Goal: Contribute content

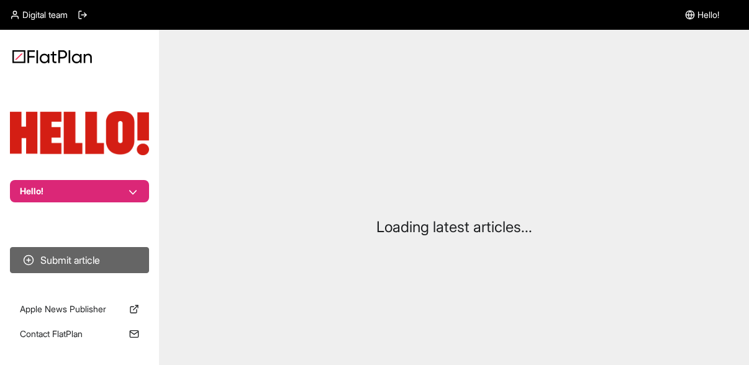
click at [90, 265] on button "Submit article" at bounding box center [79, 260] width 139 height 26
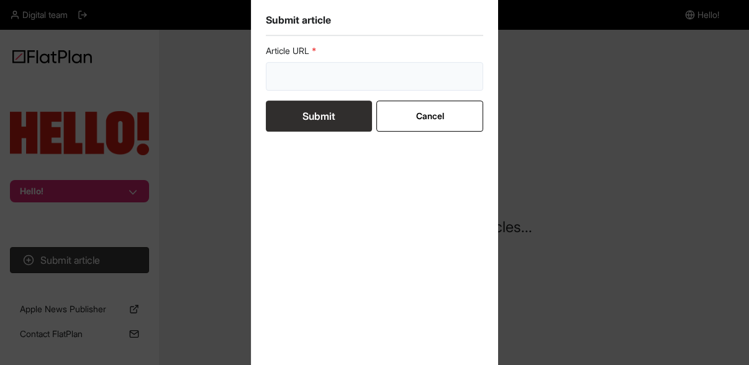
click at [332, 84] on input "url" at bounding box center [374, 76] width 217 height 29
paste input "[URL][DOMAIN_NAME]"
type input "[URL][DOMAIN_NAME]"
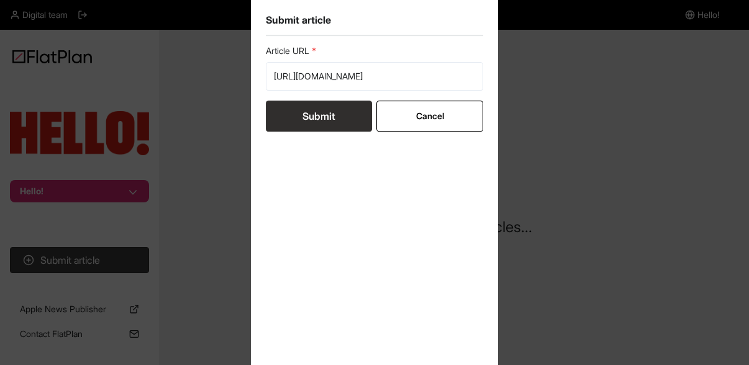
click at [327, 114] on button "Submit" at bounding box center [319, 116] width 106 height 31
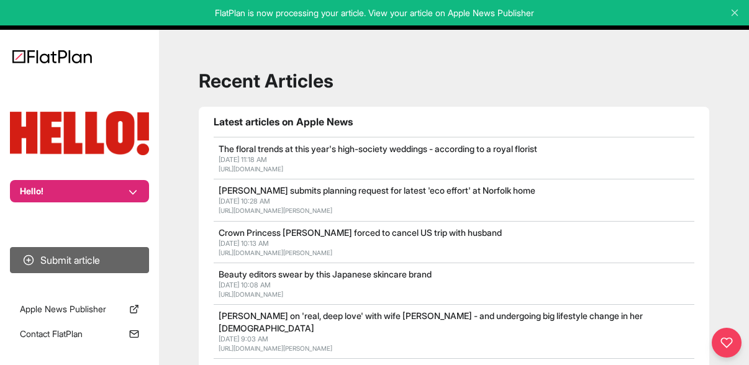
click at [100, 253] on button "Submit article" at bounding box center [79, 260] width 139 height 26
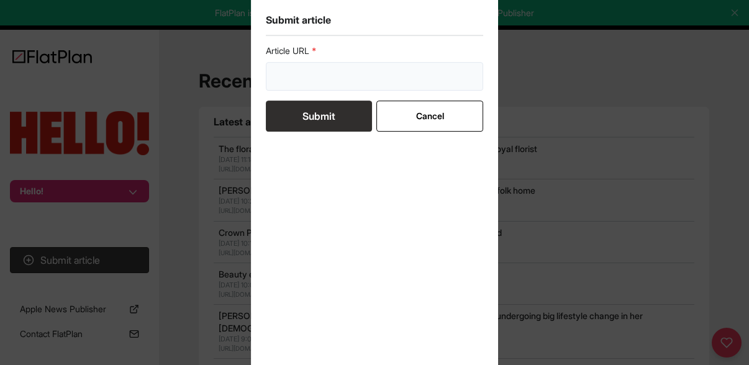
click at [321, 88] on input "url" at bounding box center [374, 76] width 217 height 29
paste input "[URL][DOMAIN_NAME]"
type input "[URL][DOMAIN_NAME]"
click at [334, 110] on button "Submit" at bounding box center [319, 116] width 106 height 31
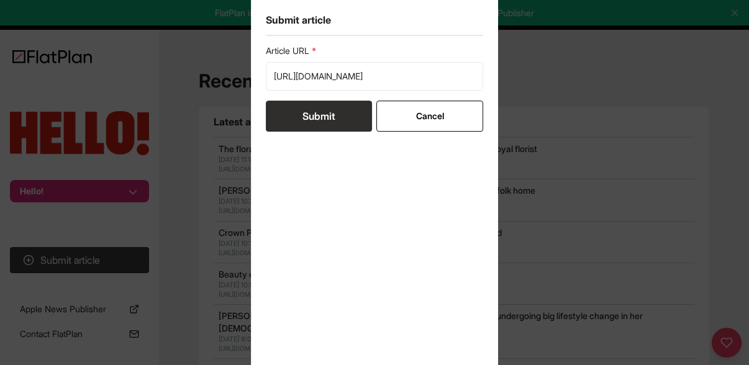
scroll to position [0, 0]
